Goal: Task Accomplishment & Management: Use online tool/utility

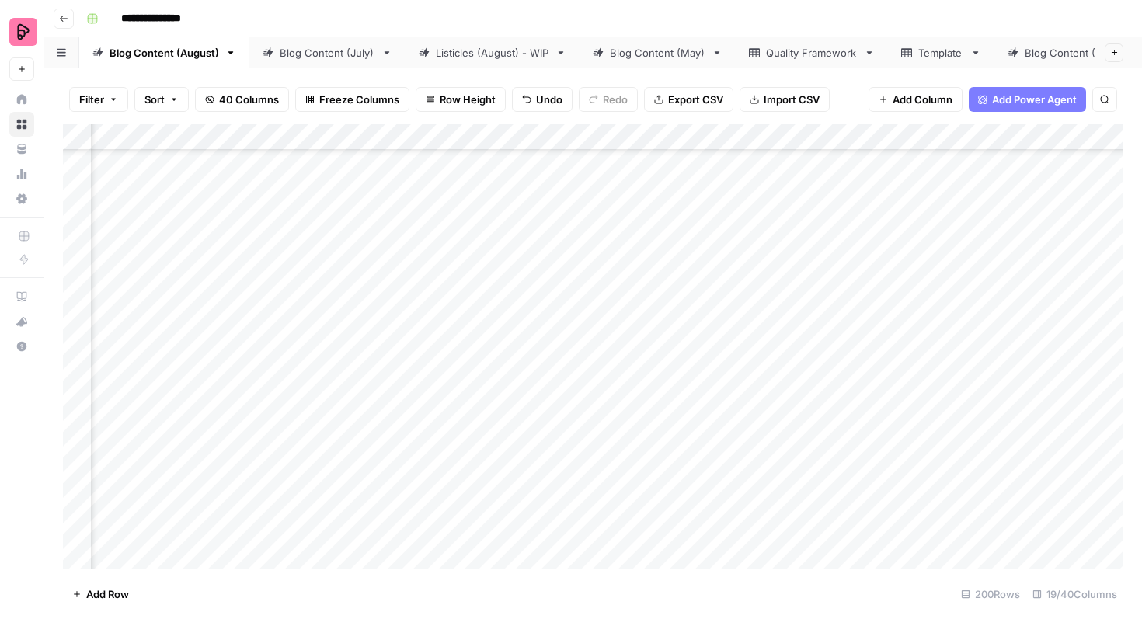
scroll to position [2943, 370]
click at [659, 328] on div "Add Column" at bounding box center [593, 346] width 1060 height 444
click at [937, 576] on span "Reload" at bounding box center [935, 572] width 31 height 14
click at [721, 277] on div "Add Column" at bounding box center [593, 346] width 1060 height 444
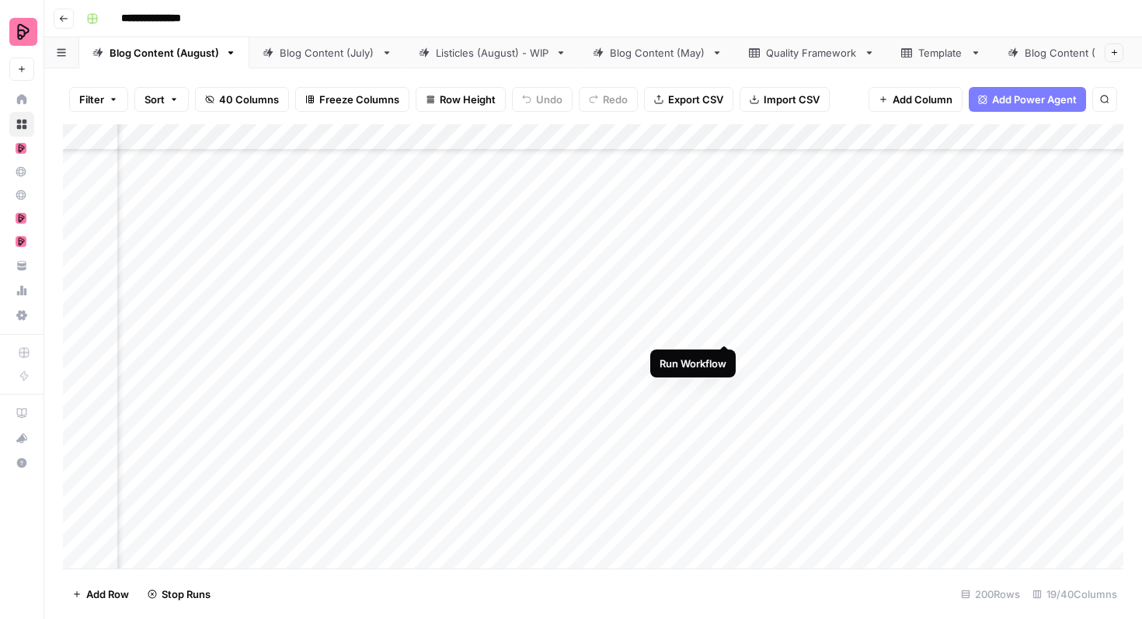
click at [729, 315] on div "Add Column" at bounding box center [593, 346] width 1060 height 444
